Goal: Find specific page/section

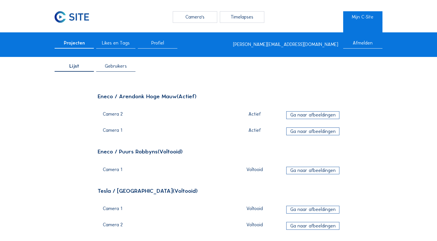
click at [322, 115] on div "Ga naar afbeeldingen" at bounding box center [312, 115] width 53 height 8
click at [325, 132] on div "Ga naar afbeeldingen" at bounding box center [312, 131] width 53 height 8
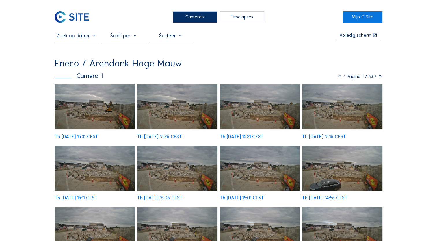
click at [91, 114] on img at bounding box center [95, 106] width 80 height 45
